Goal: Find specific page/section: Find specific page/section

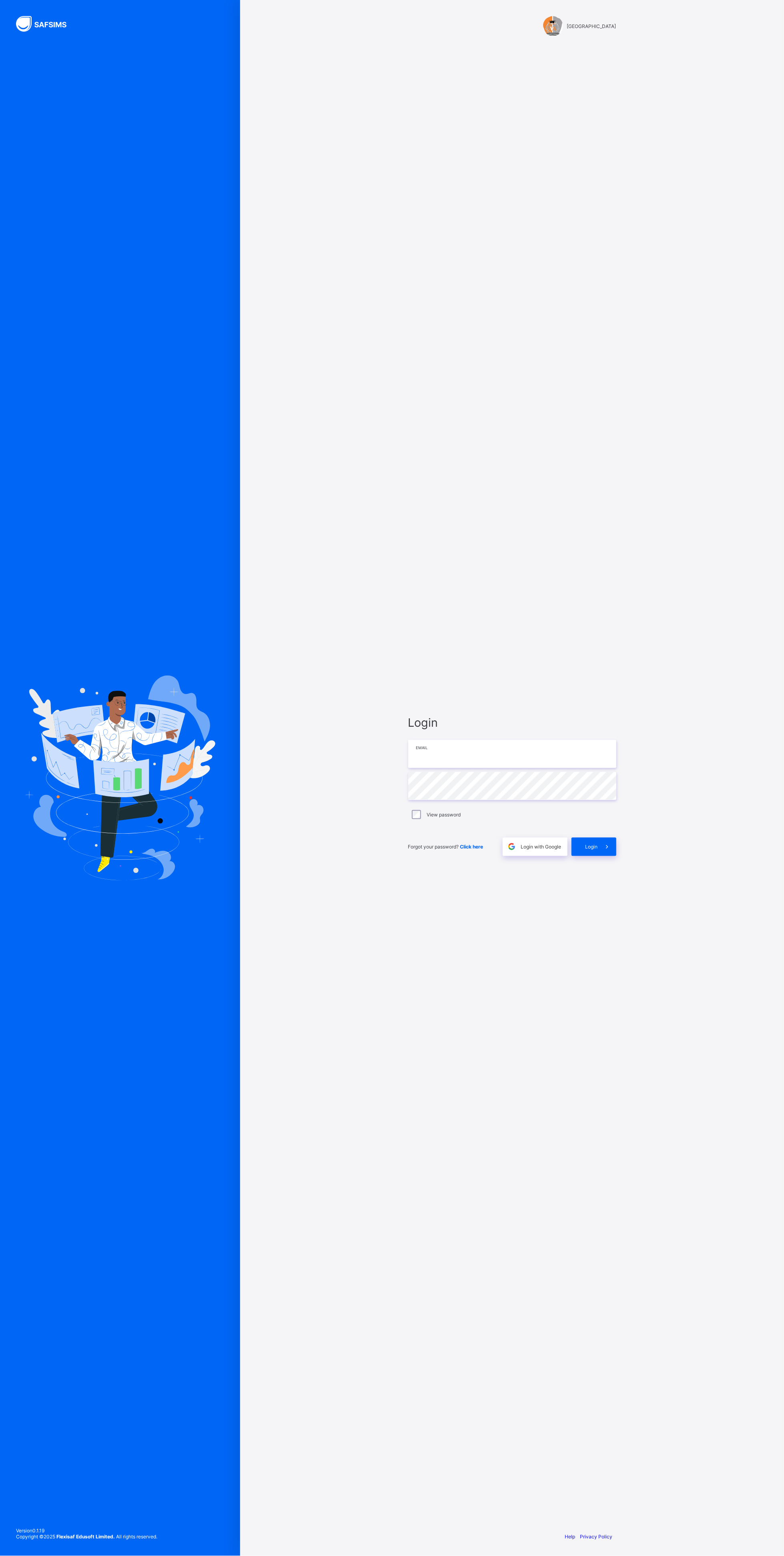
click at [531, 768] on input "email" at bounding box center [512, 754] width 208 height 28
type input "**********"
click at [607, 851] on icon at bounding box center [606, 846] width 10 height 9
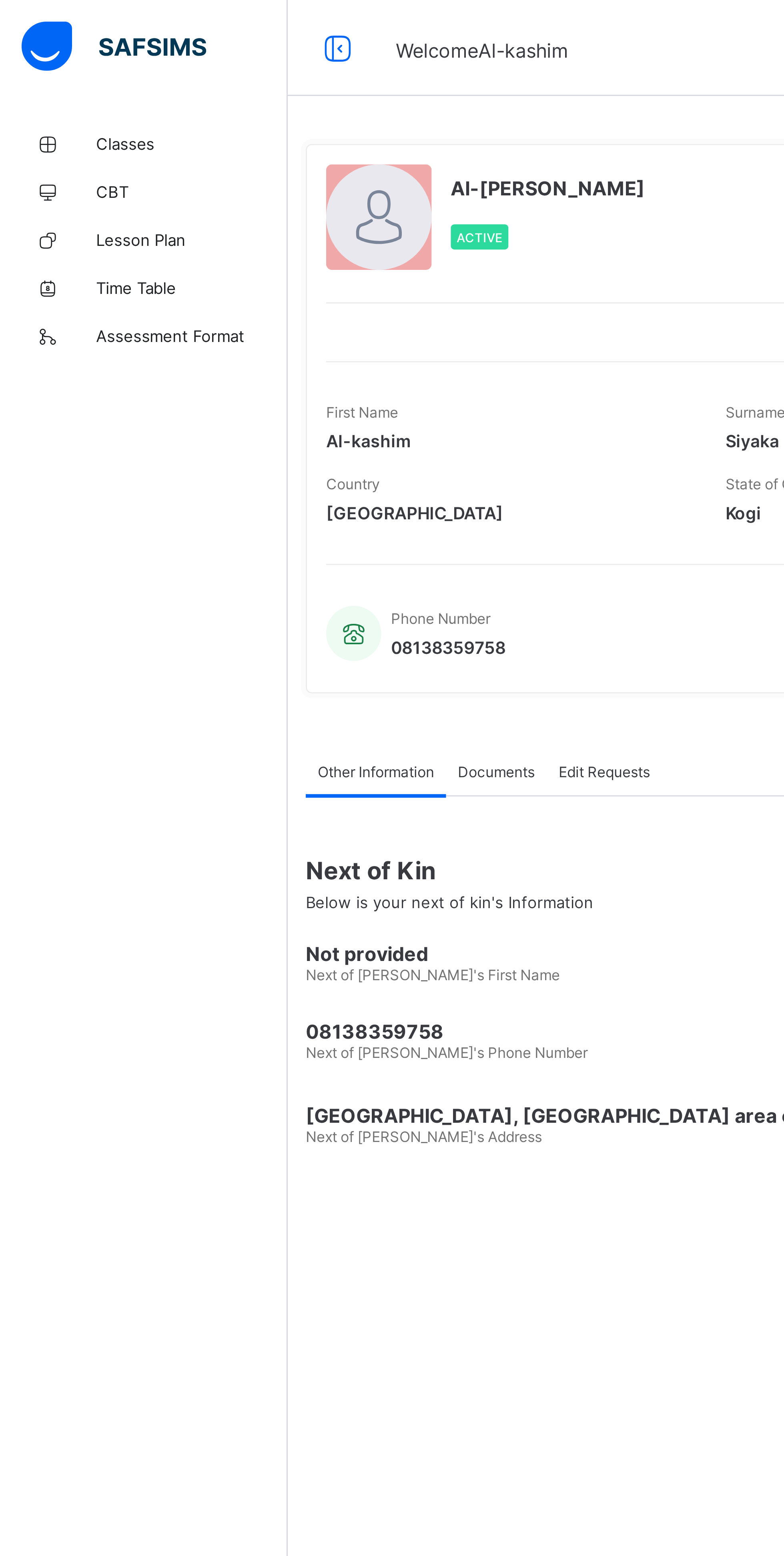
click at [50, 47] on span "Classes" at bounding box center [64, 48] width 64 height 6
